Goal: Find specific page/section: Find specific page/section

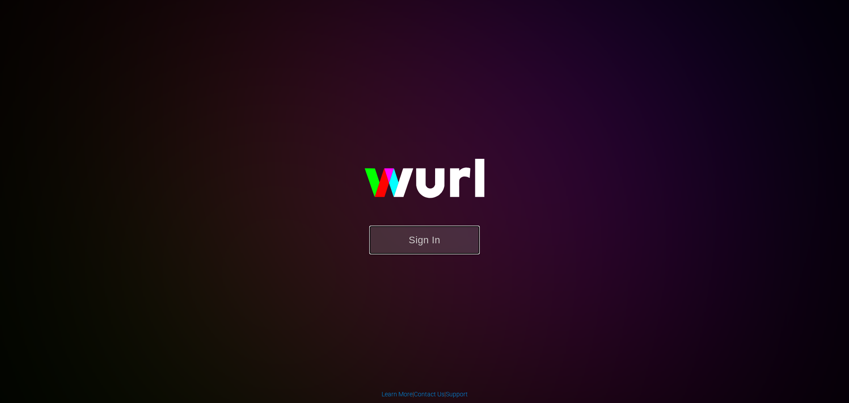
click at [402, 249] on button "Sign In" at bounding box center [424, 239] width 111 height 29
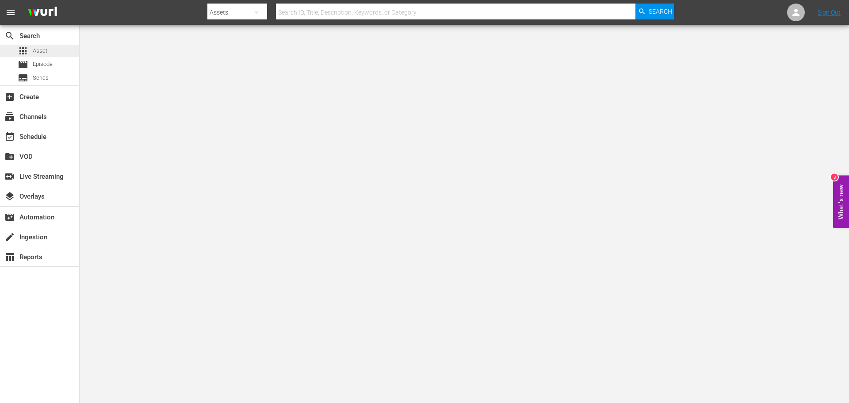
click at [42, 52] on span "Asset" at bounding box center [40, 50] width 15 height 9
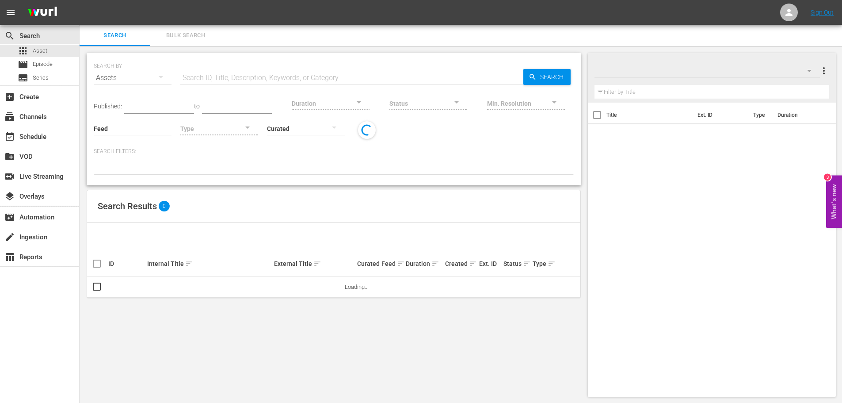
click at [230, 71] on input "text" at bounding box center [351, 77] width 343 height 21
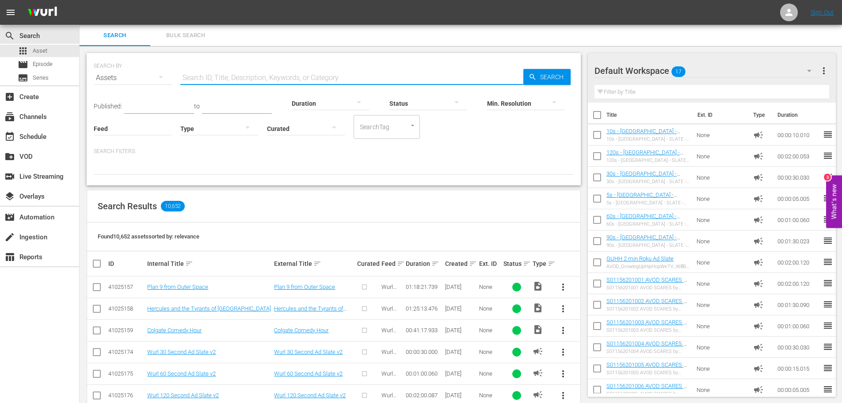
click at [269, 77] on input "text" at bounding box center [351, 77] width 343 height 21
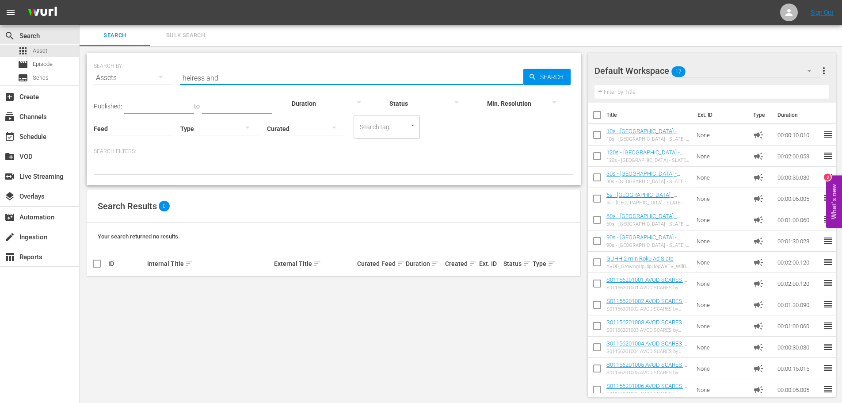
click at [243, 80] on input "heiress and" at bounding box center [351, 77] width 343 height 21
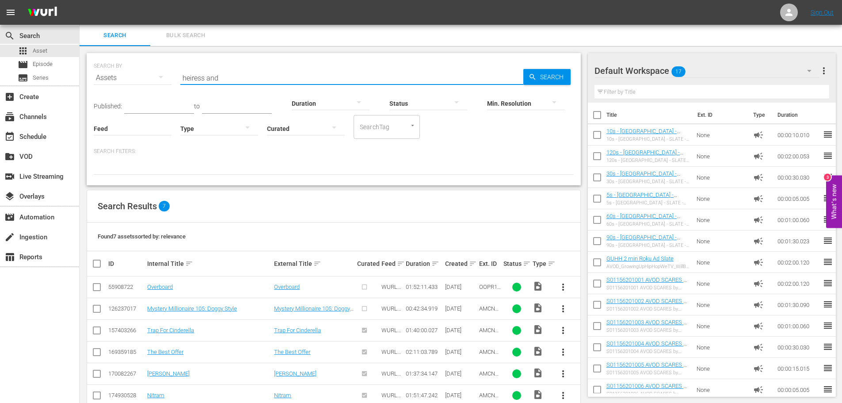
drag, startPoint x: 249, startPoint y: 77, endPoint x: 142, endPoint y: 54, distance: 109.4
click at [142, 54] on div "SEARCH BY Search By Assets Search ID, Title, Description, Keywords, or Category…" at bounding box center [334, 119] width 494 height 132
paste input "No One Saw a Thing"
type input "No One Saw a Thing"
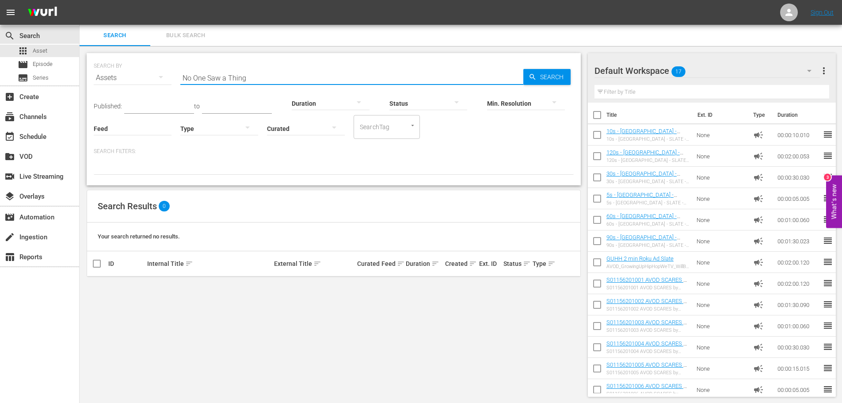
click at [449, 155] on p "Search Filters:" at bounding box center [334, 152] width 480 height 8
click at [534, 78] on icon "button" at bounding box center [533, 77] width 6 height 6
click at [534, 145] on div "Published: to Duration Status Min. Resolution Feed Feed Title Type Curated Sear…" at bounding box center [334, 131] width 480 height 86
